Goal: Information Seeking & Learning: Check status

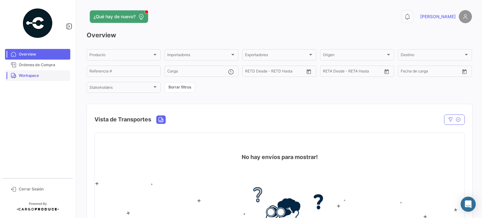
click at [40, 77] on span "Workspace" at bounding box center [43, 76] width 49 height 6
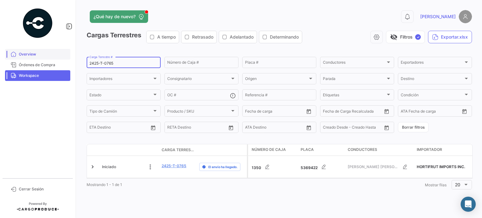
drag, startPoint x: 115, startPoint y: 63, endPoint x: 10, endPoint y: 56, distance: 105.7
click at [11, 56] on mat-sidenav-container "Overview Órdenes de Compra Workspace Cerrar Sesión ¿Qué hay de nuevo? 0 [PERSON…" at bounding box center [241, 109] width 482 height 218
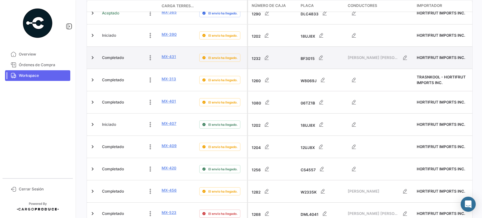
scroll to position [384, 0]
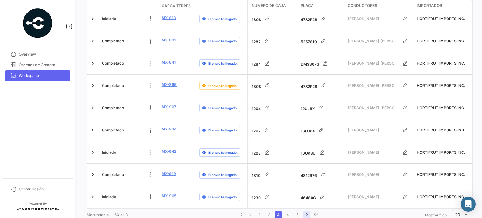
click at [304, 211] on link "go to next page" at bounding box center [307, 214] width 8 height 7
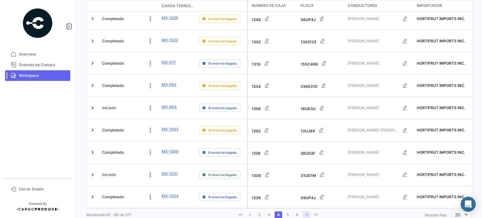
click at [304, 211] on link "go to next page" at bounding box center [307, 214] width 8 height 7
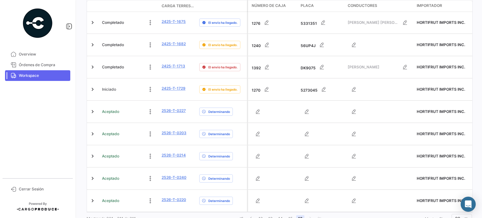
click at [299, 215] on link "16" at bounding box center [300, 218] width 8 height 7
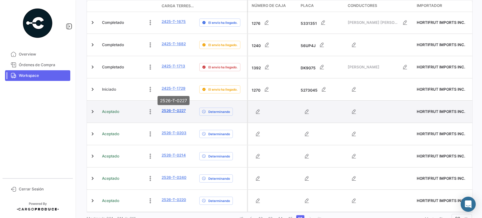
click at [180, 108] on link "2526-T-0227" at bounding box center [174, 111] width 24 height 6
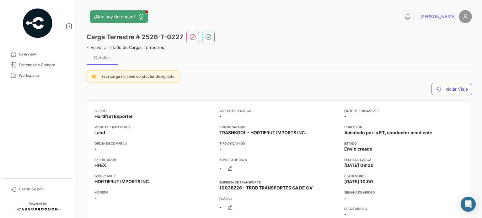
click at [86, 48] on div "¿Qué hay de nuevo? 0 [PERSON_NAME] Terrestre # 2526-T-0227 Volver al listado [P…" at bounding box center [279, 109] width 405 height 218
click at [88, 46] on icon at bounding box center [89, 47] width 4 height 4
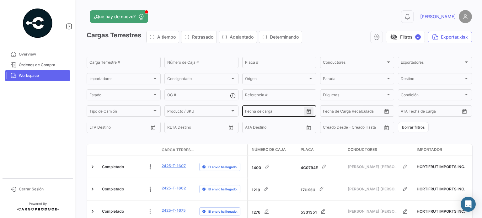
click at [307, 113] on icon "Open calendar" at bounding box center [309, 112] width 6 height 6
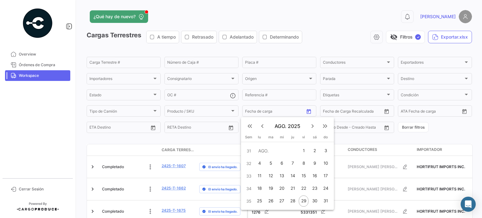
click at [305, 147] on div "1" at bounding box center [304, 150] width 10 height 11
click at [441, 135] on div at bounding box center [241, 109] width 482 height 218
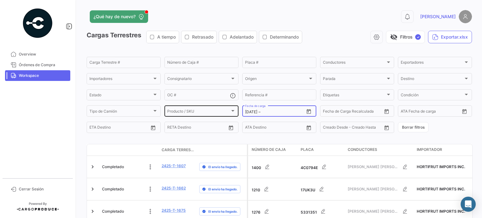
drag, startPoint x: 270, startPoint y: 112, endPoint x: 228, endPoint y: 109, distance: 42.5
click at [0, 0] on div "Carga Terrestre # Número de Caja # Placa # Conductores Conductores Exportadores…" at bounding box center [0, 0] width 0 height 0
click at [284, 111] on input "text" at bounding box center [276, 112] width 28 height 4
type input "[DATE]"
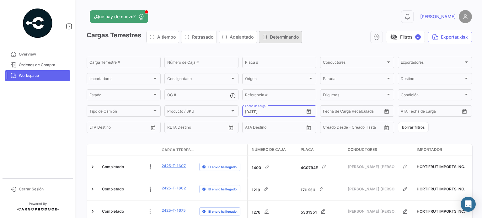
click at [297, 37] on span "Determinando" at bounding box center [284, 37] width 29 height 6
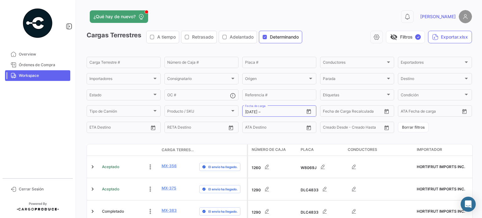
click at [267, 35] on icon "button" at bounding box center [264, 37] width 5 height 5
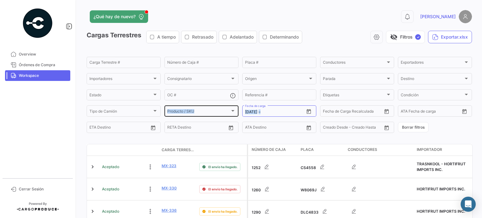
drag, startPoint x: 263, startPoint y: 113, endPoint x: 234, endPoint y: 112, distance: 28.6
click at [0, 0] on div "Carga Terrestre # Número de Caja # Placa # Conductores Conductores Exportadores…" at bounding box center [0, 0] width 0 height 0
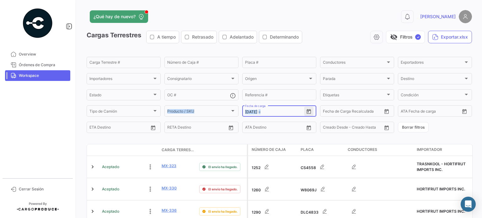
click at [307, 114] on icon "Open calendar" at bounding box center [309, 112] width 6 height 6
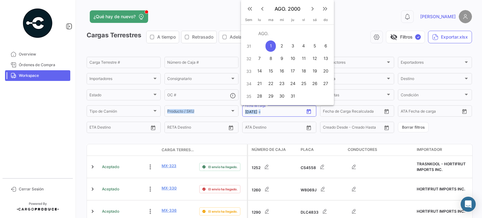
click at [271, 46] on div "1" at bounding box center [270, 45] width 10 height 11
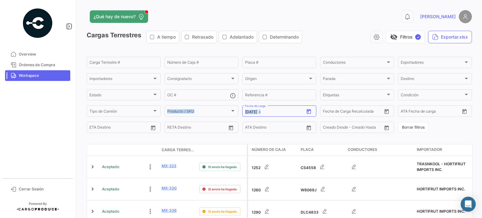
type input "[DATE]"
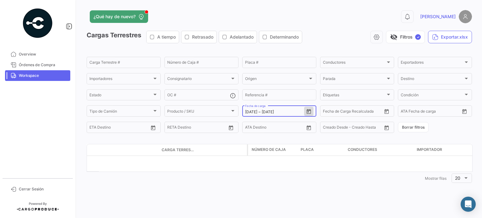
click at [289, 112] on input "[DATE]" at bounding box center [276, 112] width 28 height 4
click at [309, 110] on icon "Open calendar" at bounding box center [309, 111] width 4 height 5
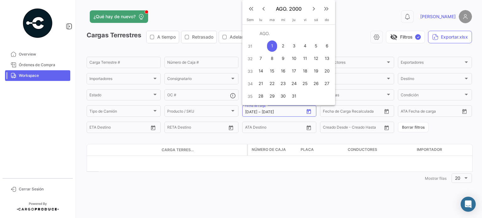
click at [296, 96] on div "31" at bounding box center [294, 96] width 10 height 11
type input "[DATE]"
click at [296, 96] on div "31" at bounding box center [294, 96] width 10 height 11
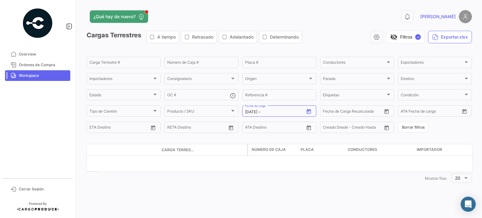
type input "[DATE]"
click at [307, 111] on icon "Open calendar" at bounding box center [309, 111] width 4 height 5
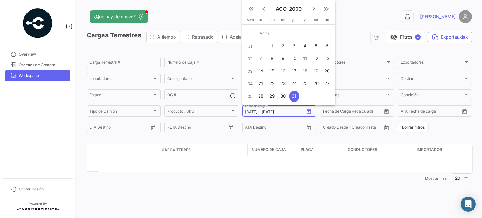
drag, startPoint x: 241, startPoint y: 194, endPoint x: 221, endPoint y: 179, distance: 25.3
click at [241, 194] on div at bounding box center [241, 109] width 482 height 218
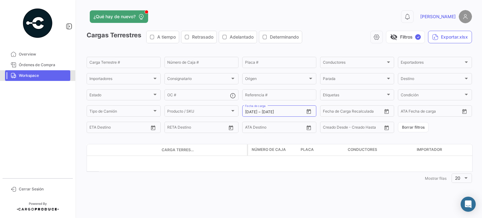
click at [54, 78] on span "Workspace" at bounding box center [43, 76] width 49 height 6
click at [290, 112] on input "[DATE]" at bounding box center [276, 112] width 28 height 4
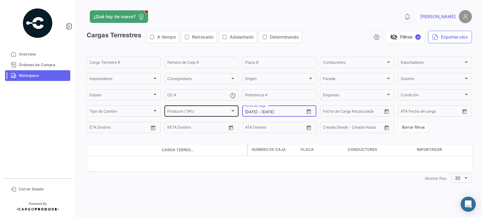
drag, startPoint x: 296, startPoint y: 112, endPoint x: 221, endPoint y: 113, distance: 74.4
click at [0, 0] on div "Carga Terrestre # Número de Caja # Placa # Conductores Conductores Exportadores…" at bounding box center [0, 0] width 0 height 0
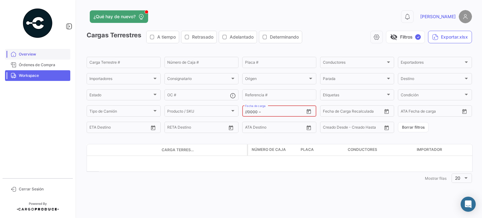
type input "//0000"
click at [37, 52] on span "Overview" at bounding box center [43, 54] width 49 height 6
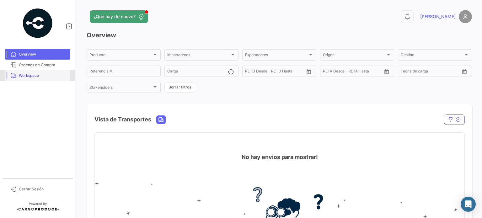
click at [47, 75] on span "Workspace" at bounding box center [43, 76] width 49 height 6
click at [24, 74] on span "Workspace" at bounding box center [43, 76] width 49 height 6
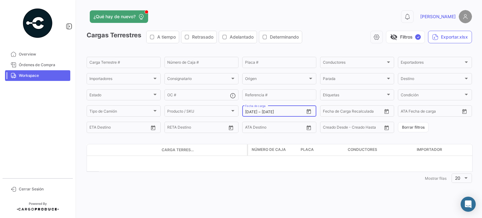
drag, startPoint x: 296, startPoint y: 111, endPoint x: 282, endPoint y: 111, distance: 13.8
click at [282, 111] on input "[DATE]" at bounding box center [276, 112] width 28 height 4
click at [123, 64] on input "Carga Terrestre #" at bounding box center [123, 63] width 68 height 4
click at [298, 110] on div "31/8/2000 31/8/2000 – 31/8/2000" at bounding box center [274, 112] width 59 height 4
click at [311, 113] on icon "Open calendar" at bounding box center [309, 112] width 6 height 6
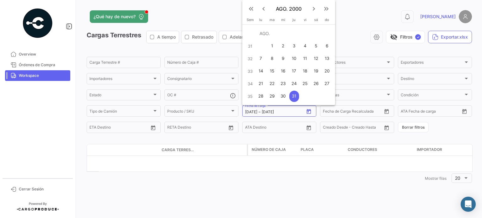
click at [278, 10] on span "AGO. 2000" at bounding box center [289, 9] width 38 height 6
click at [314, 7] on mat-icon "keyboard_arrow_right" at bounding box center [314, 9] width 8 height 8
click at [314, 21] on mat-icon "keyboard_arrow_right" at bounding box center [314, 22] width 8 height 8
click at [312, 8] on mat-icon "keyboard_arrow_right" at bounding box center [314, 9] width 8 height 8
click at [326, 9] on mat-icon "keyboard_double_arrow_right" at bounding box center [327, 9] width 8 height 8
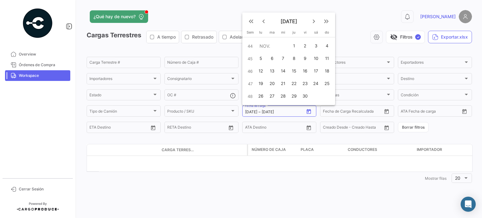
click at [327, 19] on mat-icon "keyboard_double_arrow_right" at bounding box center [327, 22] width 8 height 8
click at [327, 19] on span "do" at bounding box center [327, 20] width 4 height 4
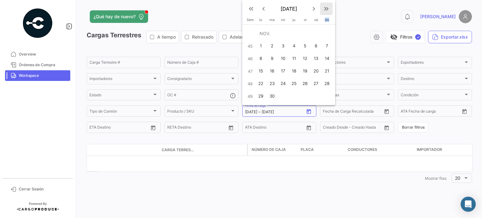
click at [324, 10] on mat-icon "keyboard_double_arrow_right" at bounding box center [327, 9] width 8 height 8
click at [324, 10] on div at bounding box center [241, 109] width 482 height 218
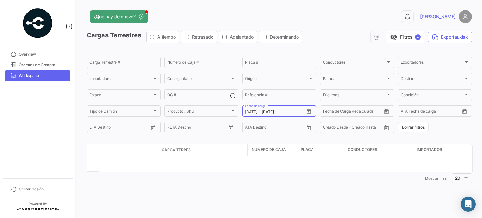
click at [307, 111] on icon "Open calendar" at bounding box center [309, 111] width 4 height 5
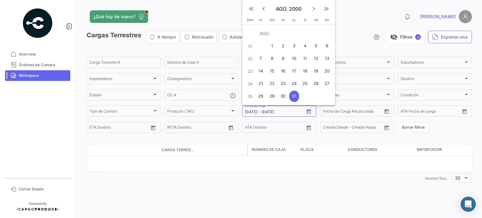
click at [329, 8] on mat-icon "keyboard_double_arrow_right" at bounding box center [327, 9] width 8 height 8
click at [329, 8] on div at bounding box center [241, 109] width 482 height 218
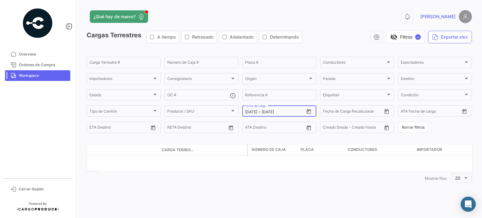
click at [257, 112] on input "[DATE]" at bounding box center [251, 112] width 12 height 4
click at [257, 110] on input "[DATE]" at bounding box center [251, 112] width 12 height 4
type input "[DATE]"
click at [312, 113] on button "Open calendar" at bounding box center [308, 111] width 9 height 9
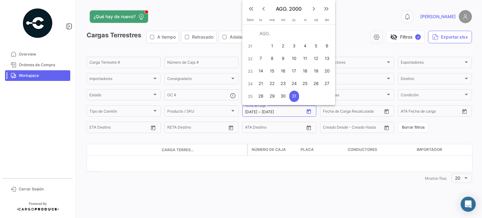
click at [328, 12] on mat-icon "keyboard_double_arrow_right" at bounding box center [327, 9] width 8 height 8
click at [326, 10] on mat-icon "keyboard_double_arrow_right" at bounding box center [327, 9] width 8 height 8
click at [326, 10] on div at bounding box center [241, 109] width 482 height 218
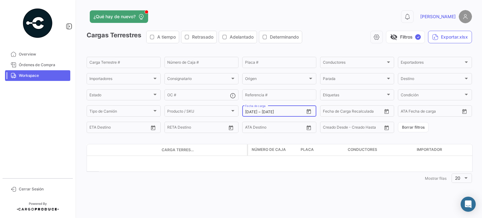
click at [310, 111] on icon "Open calendar" at bounding box center [309, 111] width 4 height 5
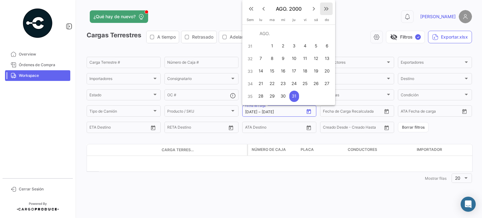
click at [325, 10] on mat-icon "keyboard_double_arrow_right" at bounding box center [327, 9] width 8 height 8
click at [325, 20] on mat-icon "keyboard_double_arrow_right" at bounding box center [327, 22] width 8 height 8
click at [324, 8] on mat-icon "keyboard_double_arrow_right" at bounding box center [327, 9] width 8 height 8
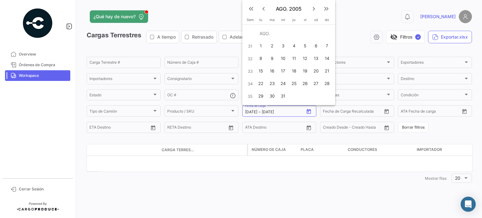
click at [326, 11] on mat-icon "keyboard_double_arrow_right" at bounding box center [327, 9] width 8 height 8
click at [326, 11] on div at bounding box center [241, 109] width 482 height 218
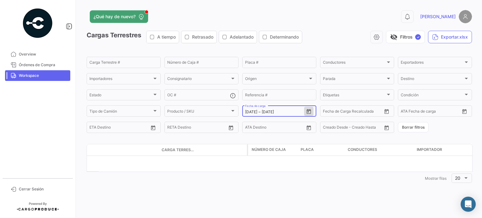
click at [309, 110] on icon "Open calendar" at bounding box center [309, 111] width 4 height 5
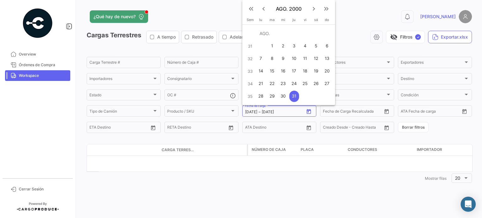
click at [416, 39] on div at bounding box center [241, 109] width 482 height 218
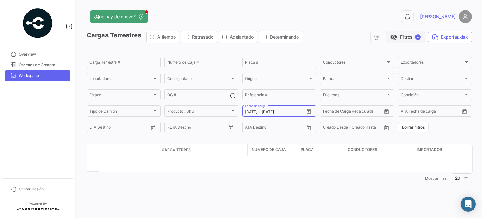
click at [416, 36] on span "✓" at bounding box center [418, 37] width 6 height 6
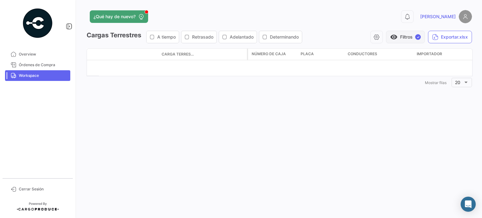
click at [416, 37] on span "✓" at bounding box center [418, 37] width 6 height 6
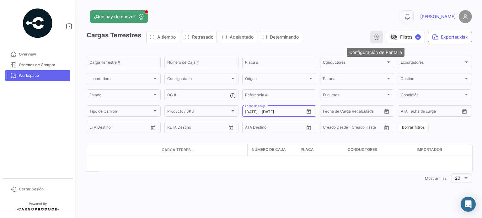
click at [375, 38] on icon "button" at bounding box center [376, 37] width 6 height 6
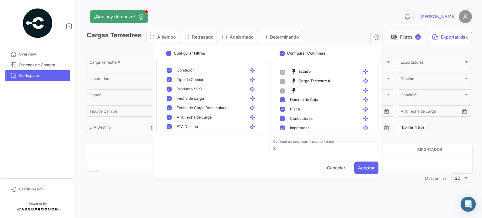
scroll to position [163, 0]
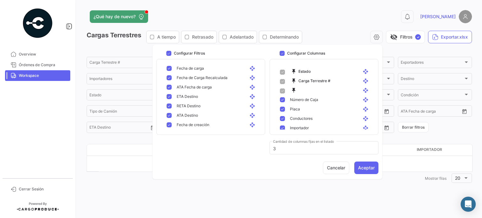
click at [168, 69] on mat-pseudo-checkbox at bounding box center [169, 68] width 5 height 5
checkbox input "false"
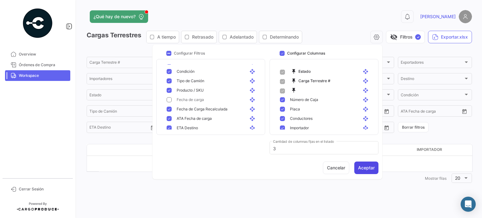
click at [366, 172] on button "Aceptar" at bounding box center [366, 168] width 24 height 13
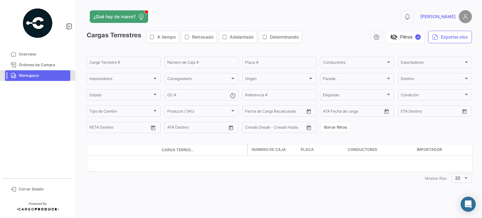
click at [47, 76] on span "Workspace" at bounding box center [43, 76] width 49 height 6
click at [46, 52] on span "Overview" at bounding box center [43, 54] width 49 height 6
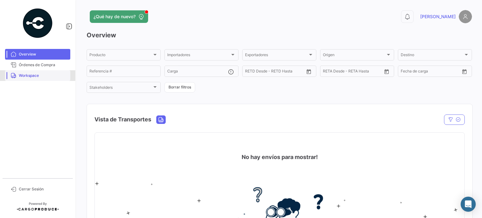
click at [32, 75] on span "Workspace" at bounding box center [43, 76] width 49 height 6
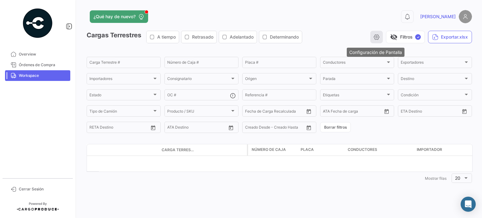
click at [376, 37] on icon "button" at bounding box center [376, 37] width 6 height 6
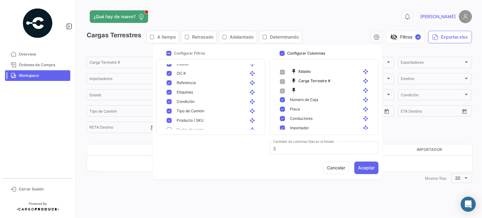
scroll to position [132, 0]
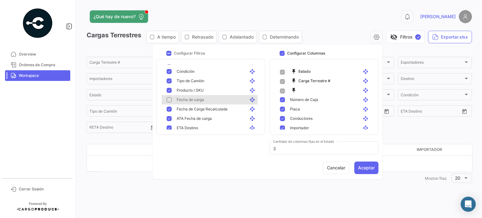
click at [171, 101] on mat-pseudo-checkbox at bounding box center [169, 99] width 5 height 5
checkbox input "true"
click at [366, 169] on button "Aceptar" at bounding box center [366, 168] width 24 height 13
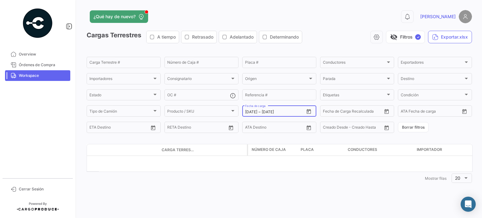
click at [251, 109] on div "31/8/2000 31/8/2000 – 31/8/2000 Fecha de carga" at bounding box center [274, 110] width 59 height 12
click at [418, 122] on form "Carga Terrestre # Número de Caja # Placa # Conductores Conductores Exportadores…" at bounding box center [279, 95] width 385 height 78
click at [417, 127] on button "Borrar filtros" at bounding box center [413, 127] width 31 height 10
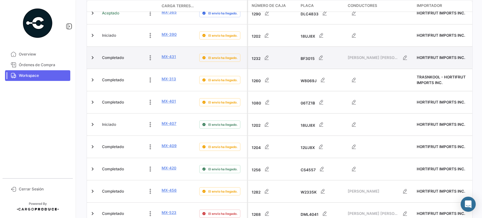
scroll to position [384, 0]
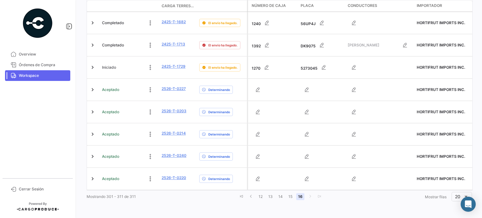
scroll to position [189, 0]
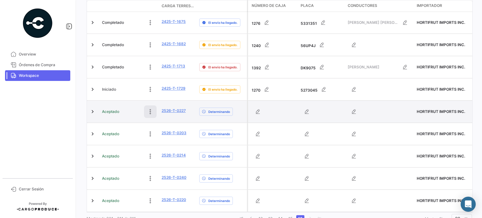
click at [151, 109] on icon at bounding box center [150, 112] width 6 height 6
click at [40, 120] on mat-nav-list "Overview Órdenes de Compra Workspace" at bounding box center [37, 110] width 75 height 129
click at [92, 109] on link at bounding box center [92, 112] width 6 height 6
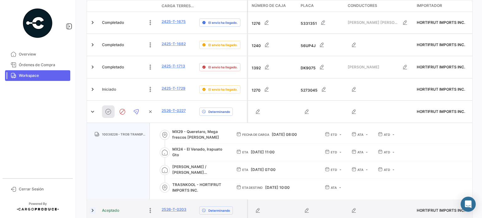
click at [91, 207] on link at bounding box center [92, 210] width 6 height 6
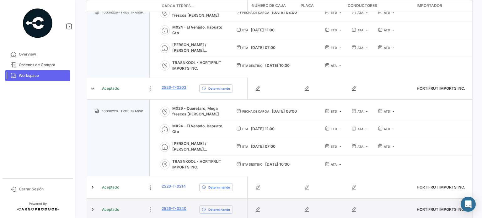
scroll to position [342, 0]
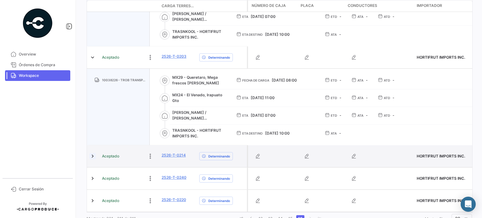
click at [93, 153] on link at bounding box center [92, 156] width 6 height 6
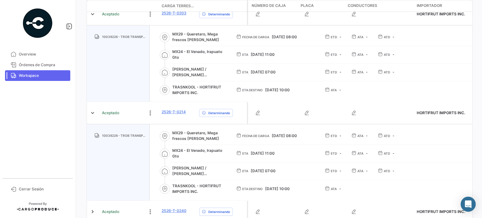
scroll to position [419, 0]
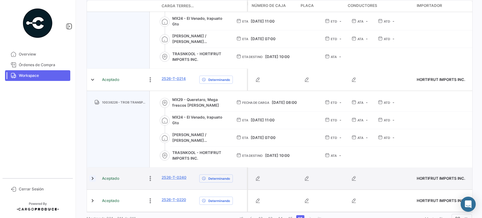
click at [93, 175] on link at bounding box center [92, 178] width 6 height 6
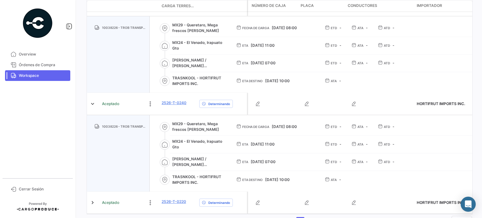
scroll to position [495, 0]
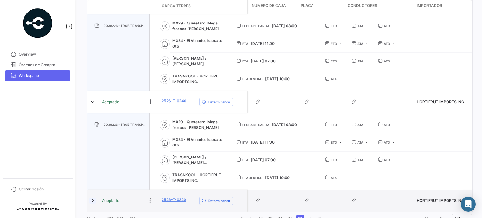
click at [90, 198] on link at bounding box center [92, 201] width 6 height 6
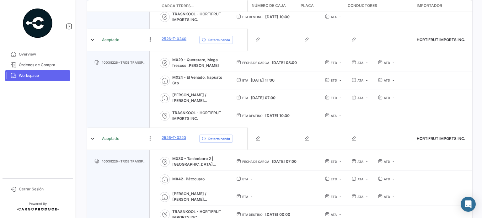
scroll to position [558, 0]
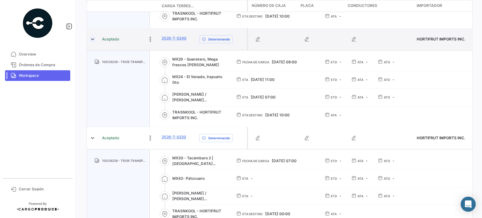
click at [90, 36] on link at bounding box center [92, 39] width 6 height 6
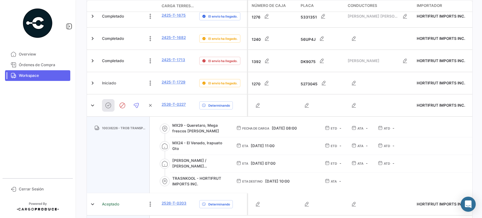
scroll to position [150, 0]
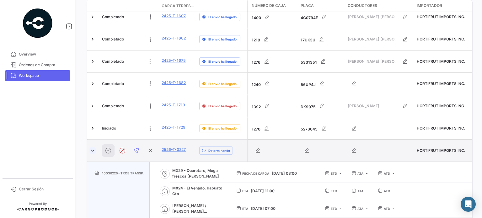
click at [92, 147] on link at bounding box center [92, 150] width 6 height 6
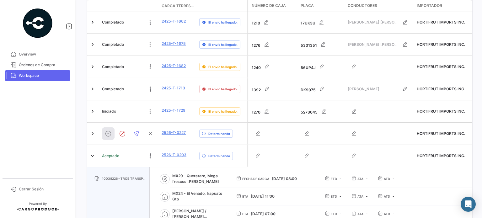
scroll to position [181, 0]
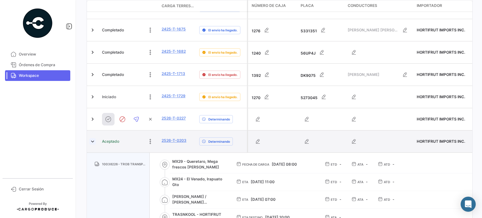
click at [92, 138] on link at bounding box center [92, 141] width 6 height 6
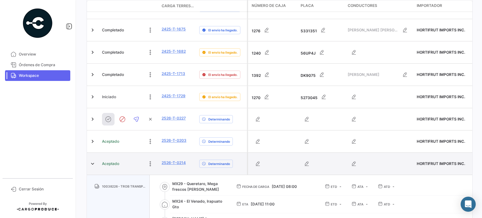
scroll to position [213, 0]
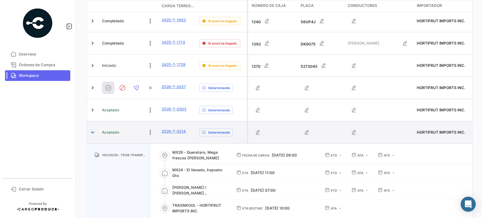
click at [92, 129] on link at bounding box center [92, 132] width 6 height 6
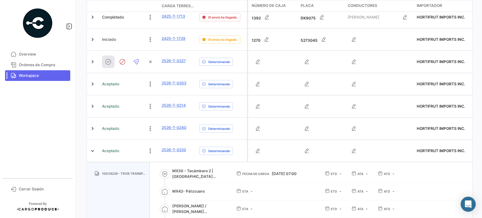
scroll to position [265, 0]
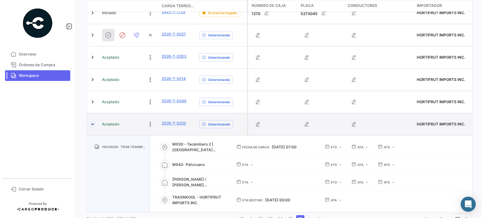
click at [92, 121] on link at bounding box center [92, 124] width 6 height 6
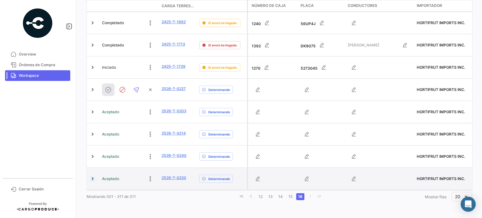
scroll to position [189, 0]
